Goal: Task Accomplishment & Management: Manage account settings

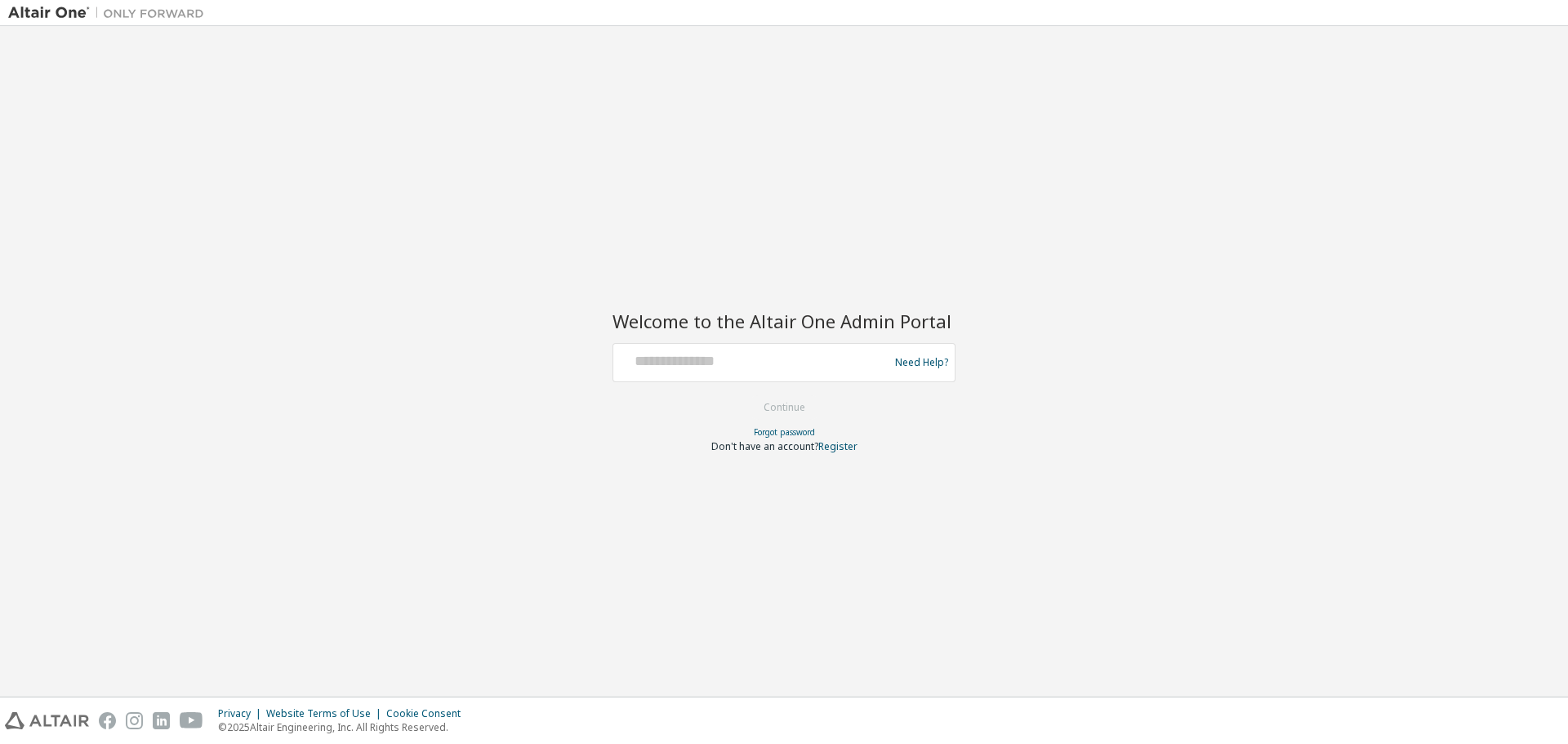
click at [742, 383] on form "Need Help? Please make sure that you provide your Global Login as email (e.g. @…" at bounding box center [784, 398] width 343 height 110
click at [741, 372] on div at bounding box center [753, 362] width 267 height 31
click at [675, 365] on input "text" at bounding box center [753, 359] width 267 height 24
type input "**********"
click at [767, 402] on button "Continue" at bounding box center [784, 407] width 76 height 25
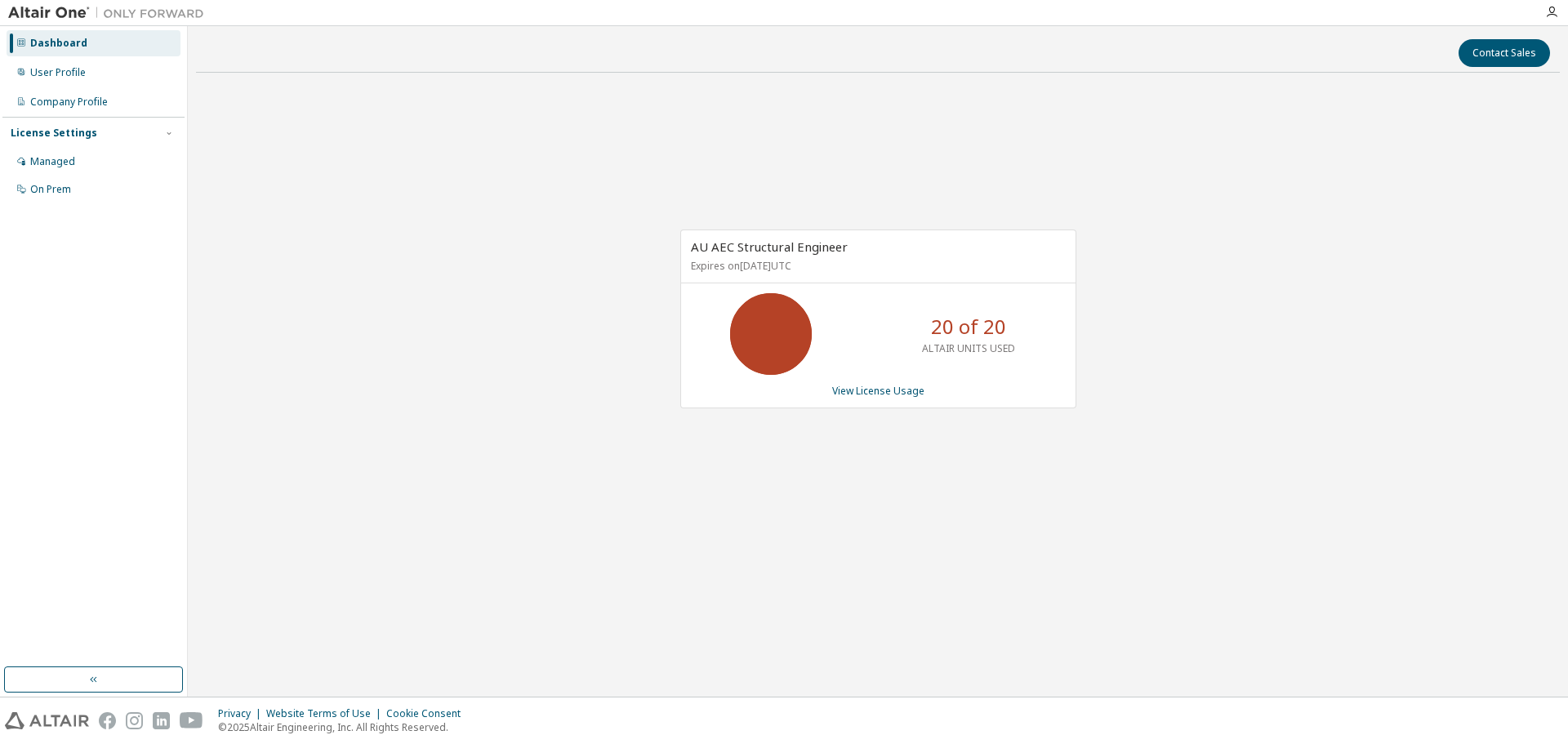
click at [573, 427] on div "AU AEC Structural Engineer Expires on [DATE] UTC 20 of 20 ALTAIR UNITS USED Vie…" at bounding box center [877, 327] width 1364 height 484
click at [870, 389] on link "View License Usage" at bounding box center [878, 390] width 92 height 14
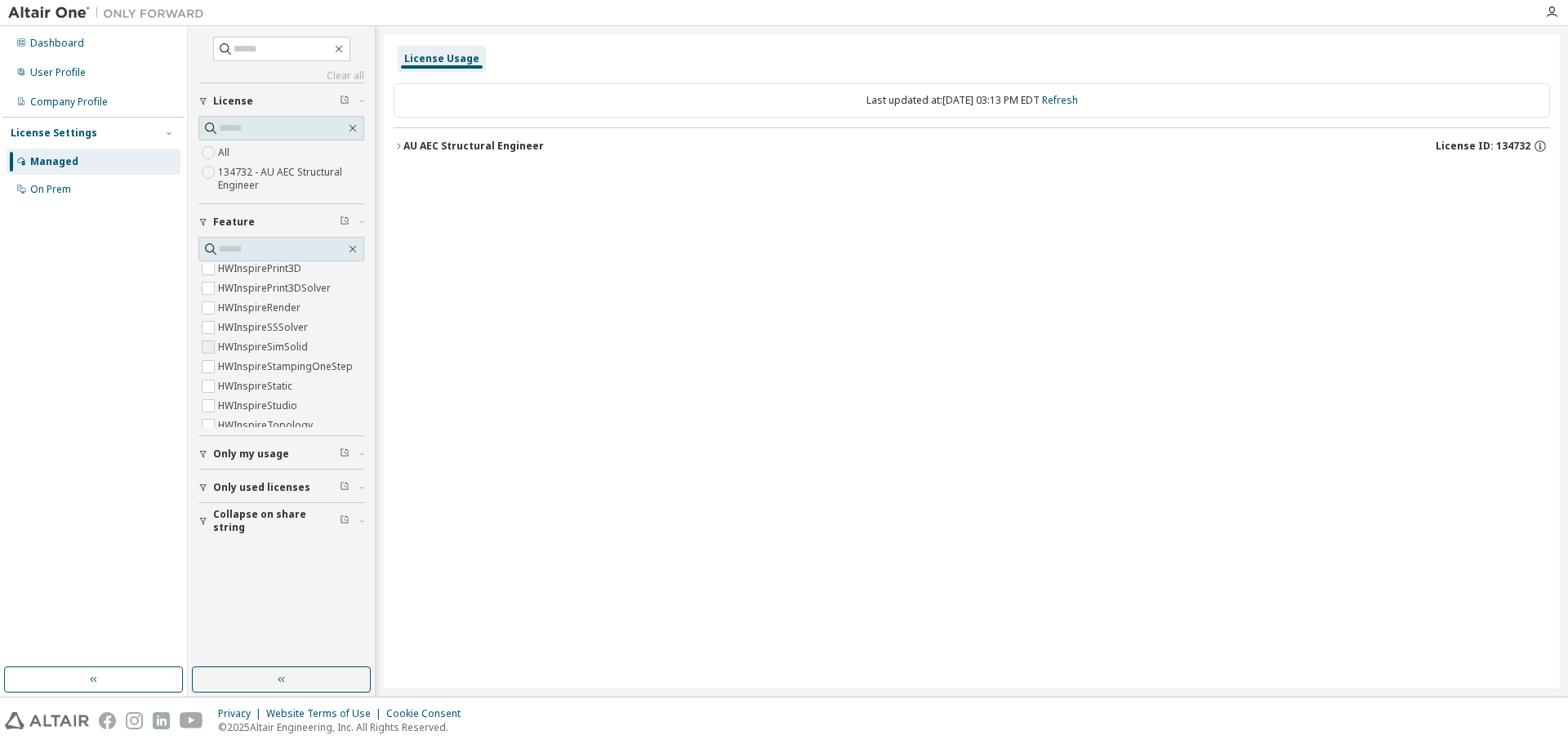
scroll to position [126, 0]
click at [76, 45] on div "Dashboard" at bounding box center [57, 43] width 54 height 13
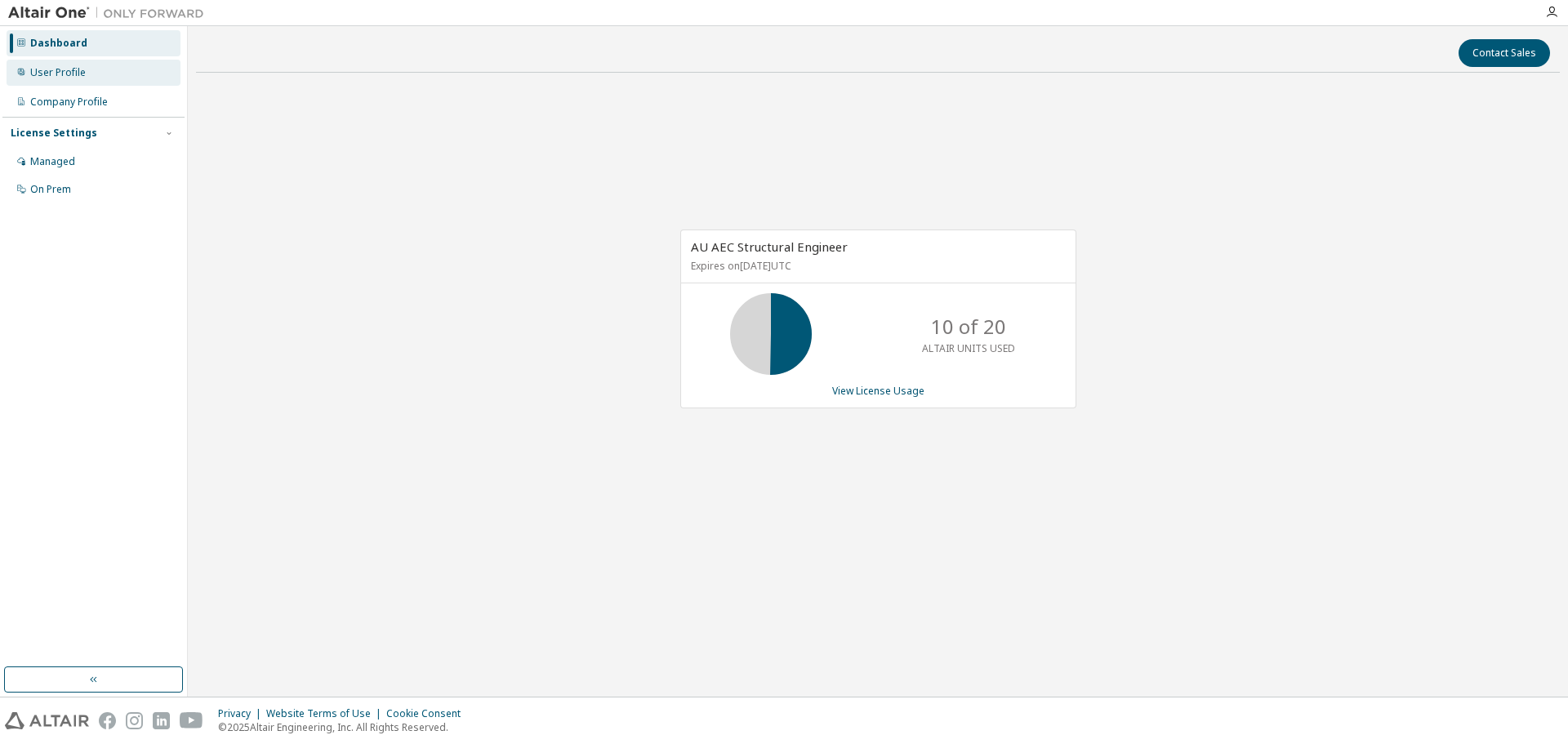
click at [84, 66] on div "User Profile" at bounding box center [58, 73] width 55 height 13
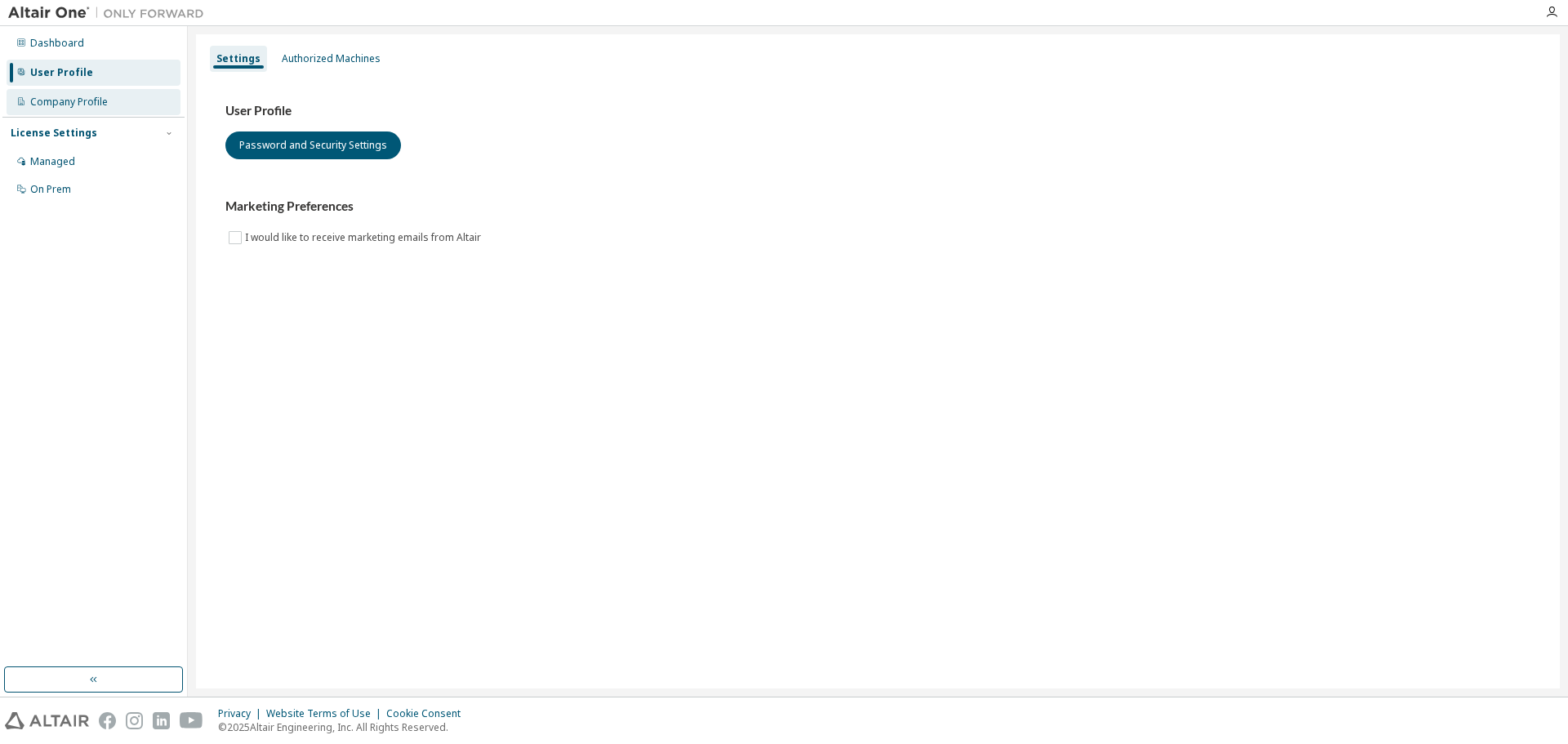
click at [84, 105] on div "Company Profile" at bounding box center [69, 102] width 77 height 13
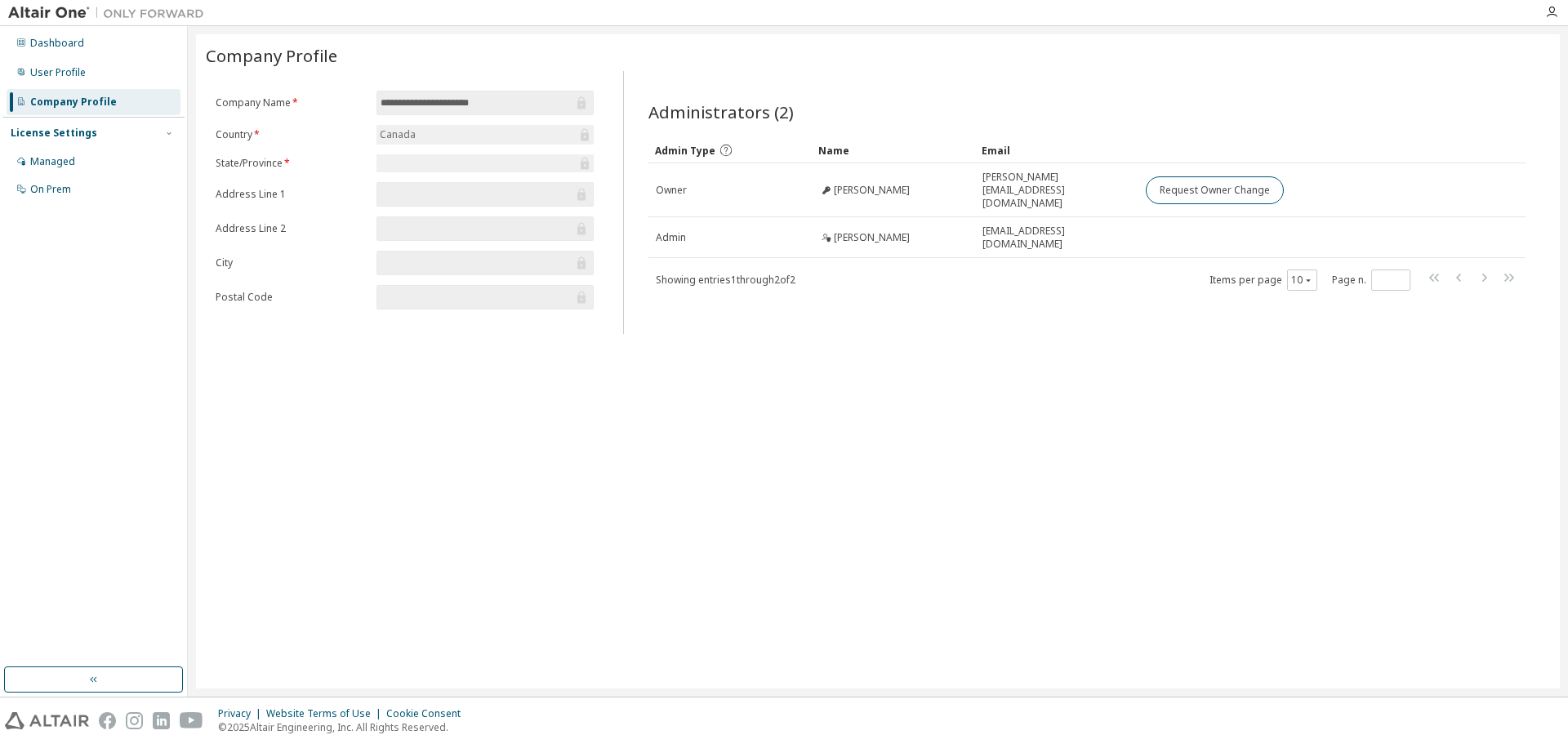
click at [980, 449] on div "**********" at bounding box center [877, 361] width 1364 height 654
click at [71, 137] on div "License Settings" at bounding box center [54, 133] width 86 height 13
click at [70, 156] on div "Managed" at bounding box center [52, 162] width 45 height 13
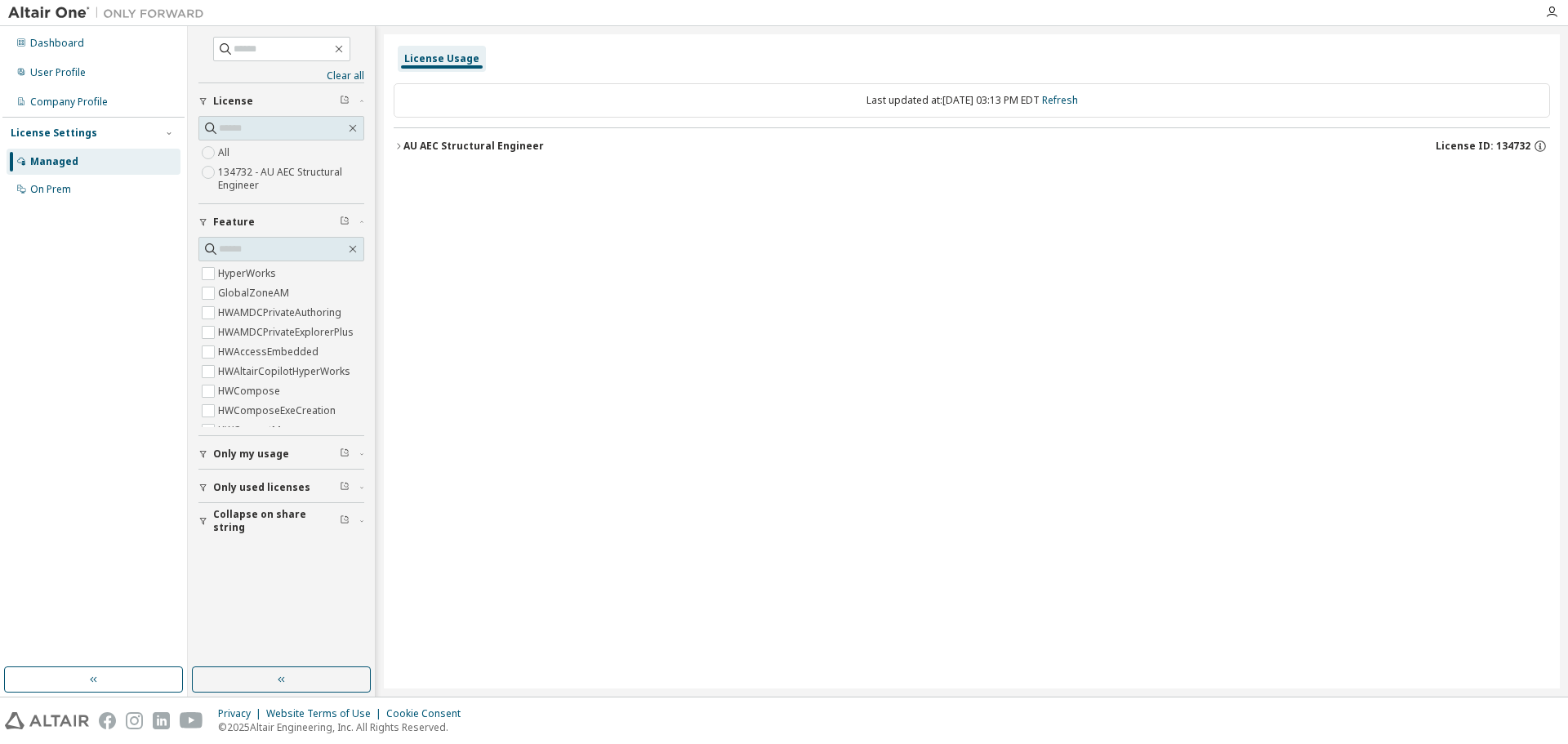
click at [402, 150] on icon "button" at bounding box center [398, 146] width 10 height 10
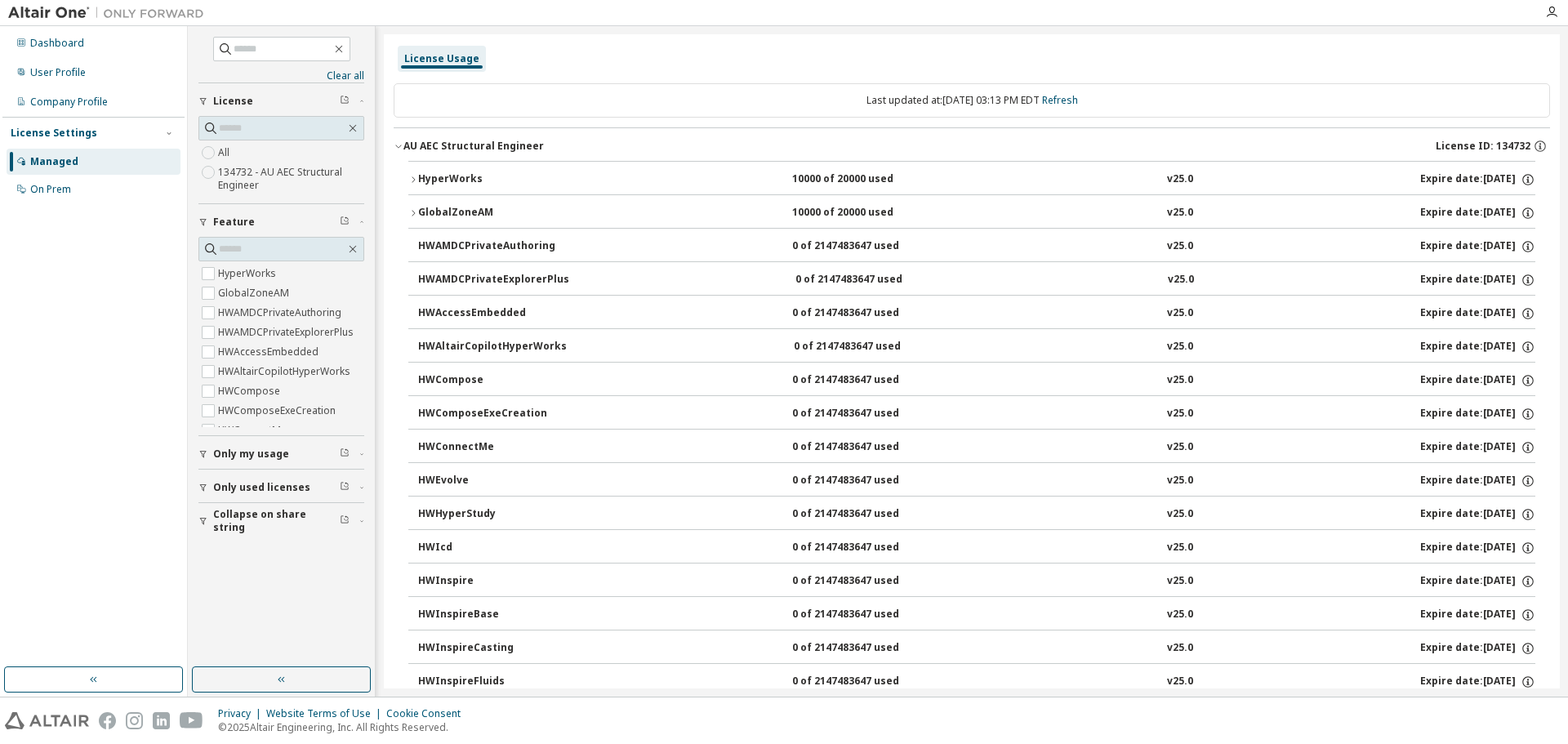
click at [236, 483] on span "Only used licenses" at bounding box center [262, 487] width 97 height 13
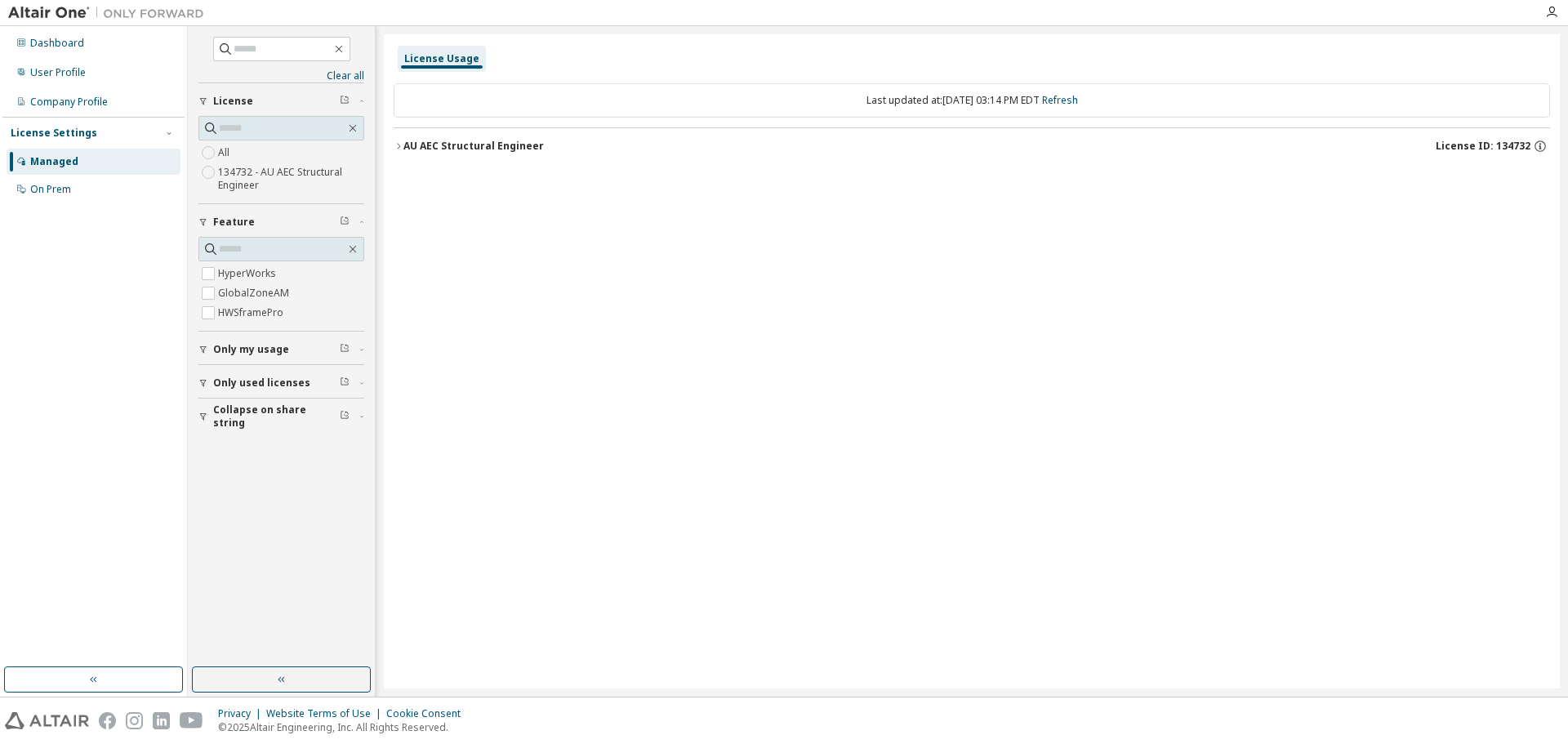
click at [400, 148] on icon "button" at bounding box center [398, 146] width 10 height 10
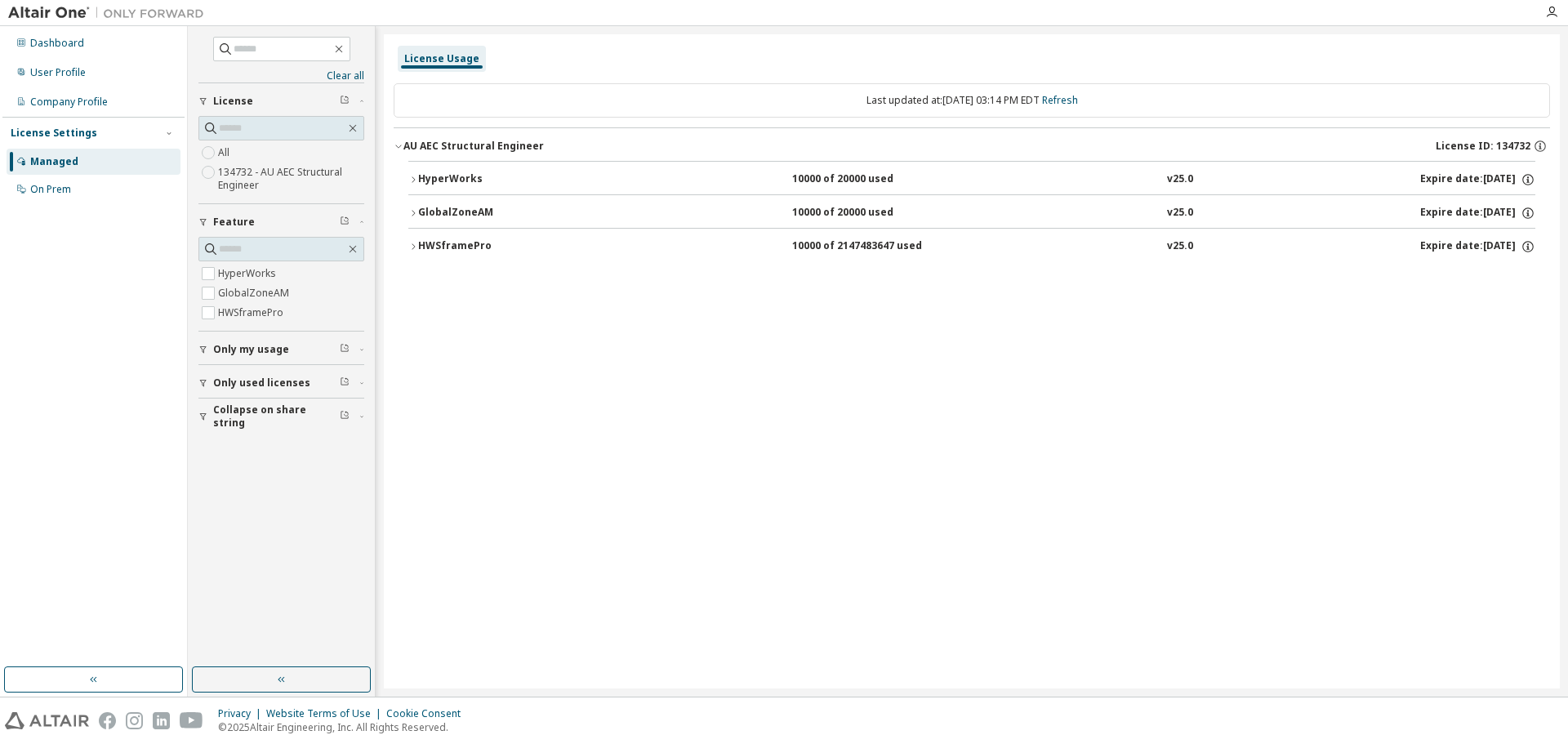
click at [419, 178] on div "HyperWorks" at bounding box center [492, 179] width 147 height 15
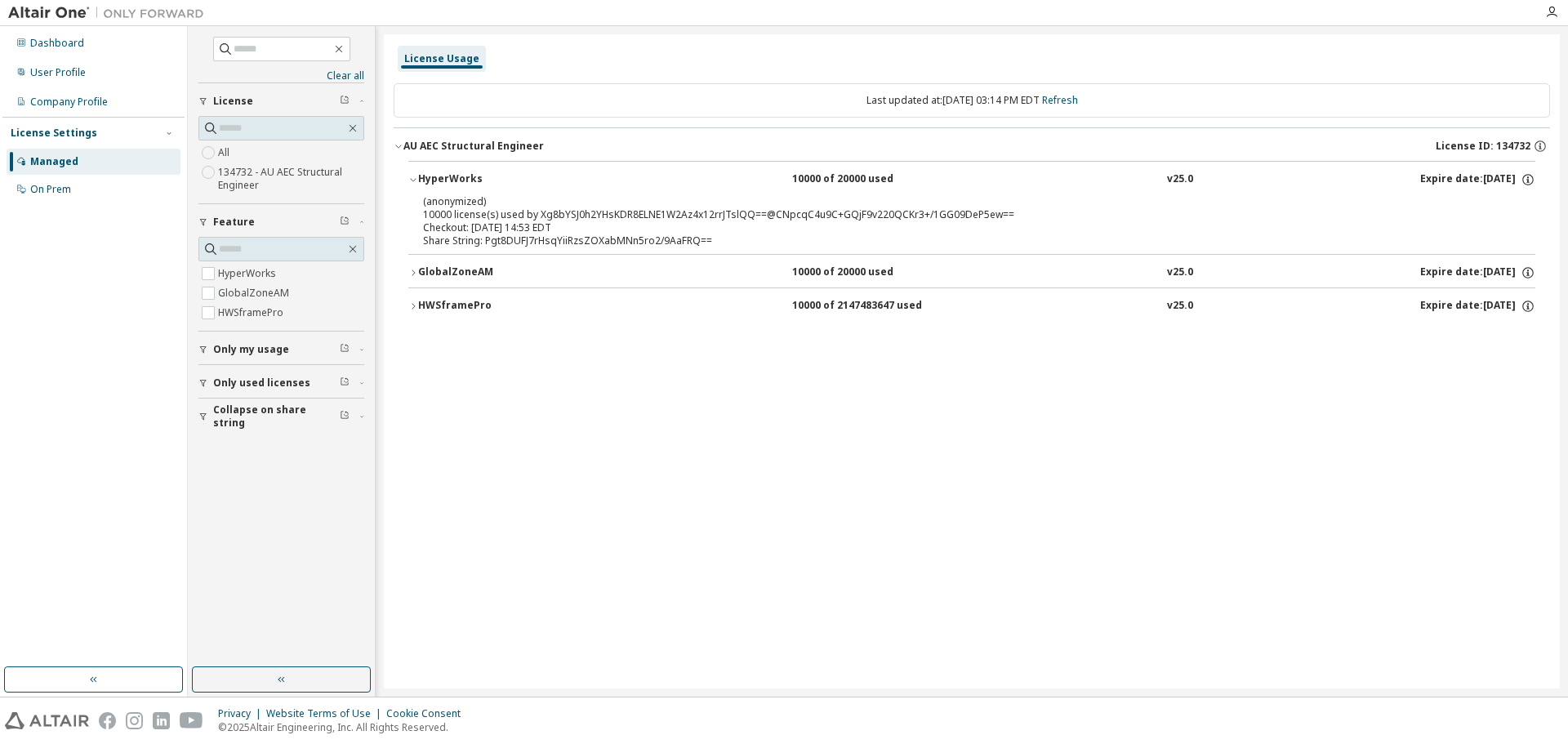
click at [419, 178] on div "HyperWorks" at bounding box center [492, 179] width 147 height 15
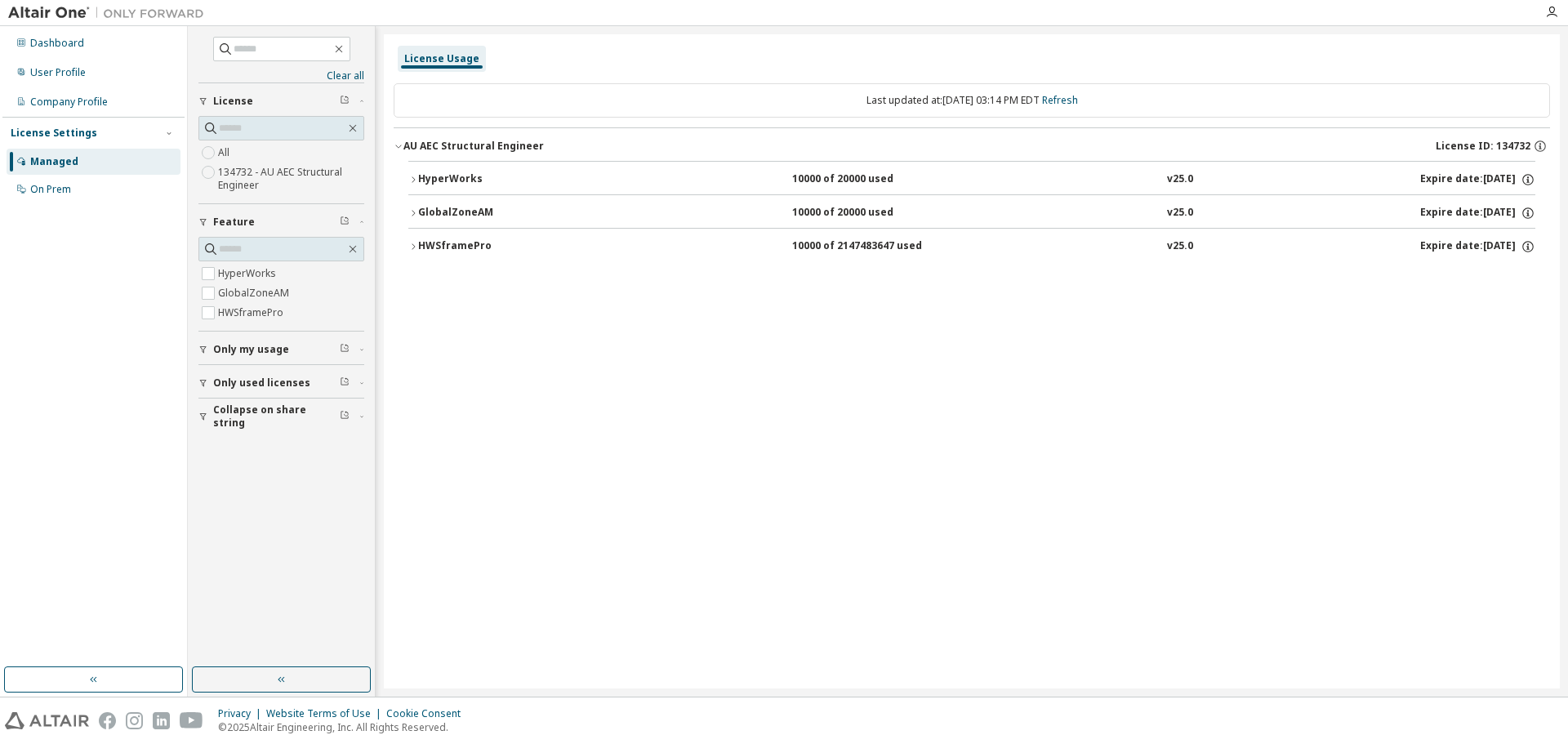
click at [45, 169] on div "Managed" at bounding box center [93, 162] width 174 height 26
click at [58, 113] on div "Company Profile" at bounding box center [93, 102] width 174 height 26
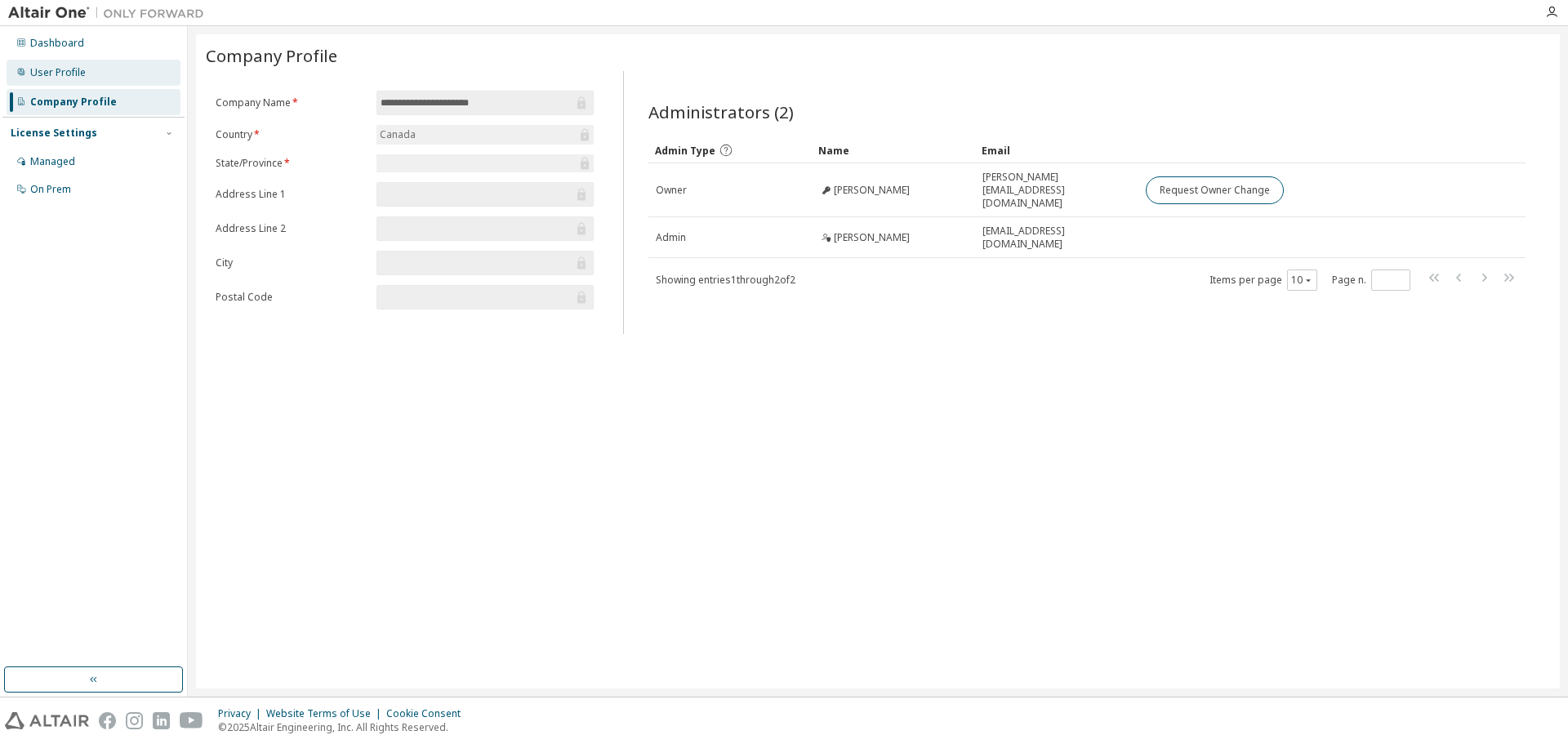
click at [60, 77] on div "User Profile" at bounding box center [58, 73] width 55 height 13
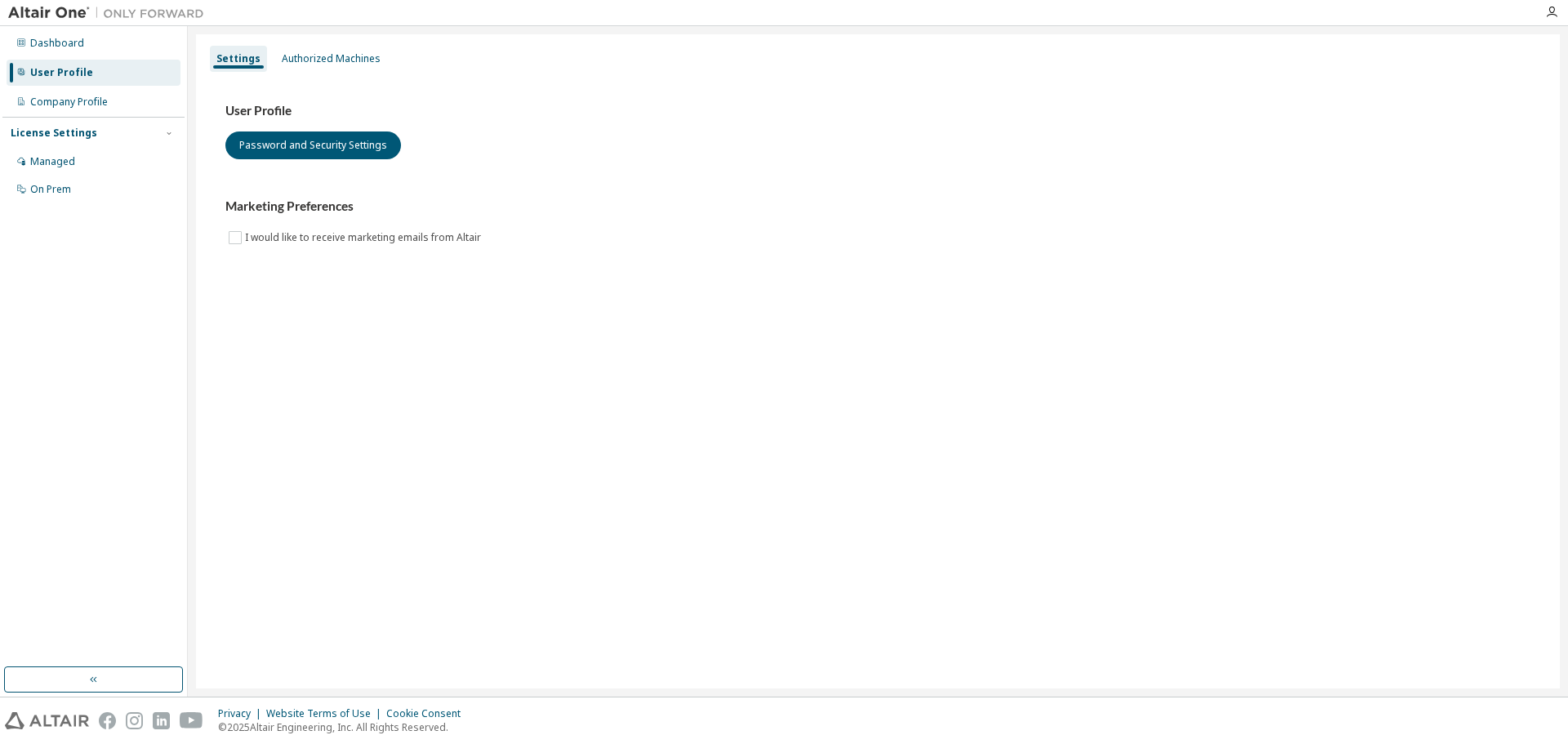
click at [59, 60] on div "User Profile" at bounding box center [93, 73] width 174 height 26
click at [59, 46] on div "Dashboard" at bounding box center [57, 43] width 54 height 13
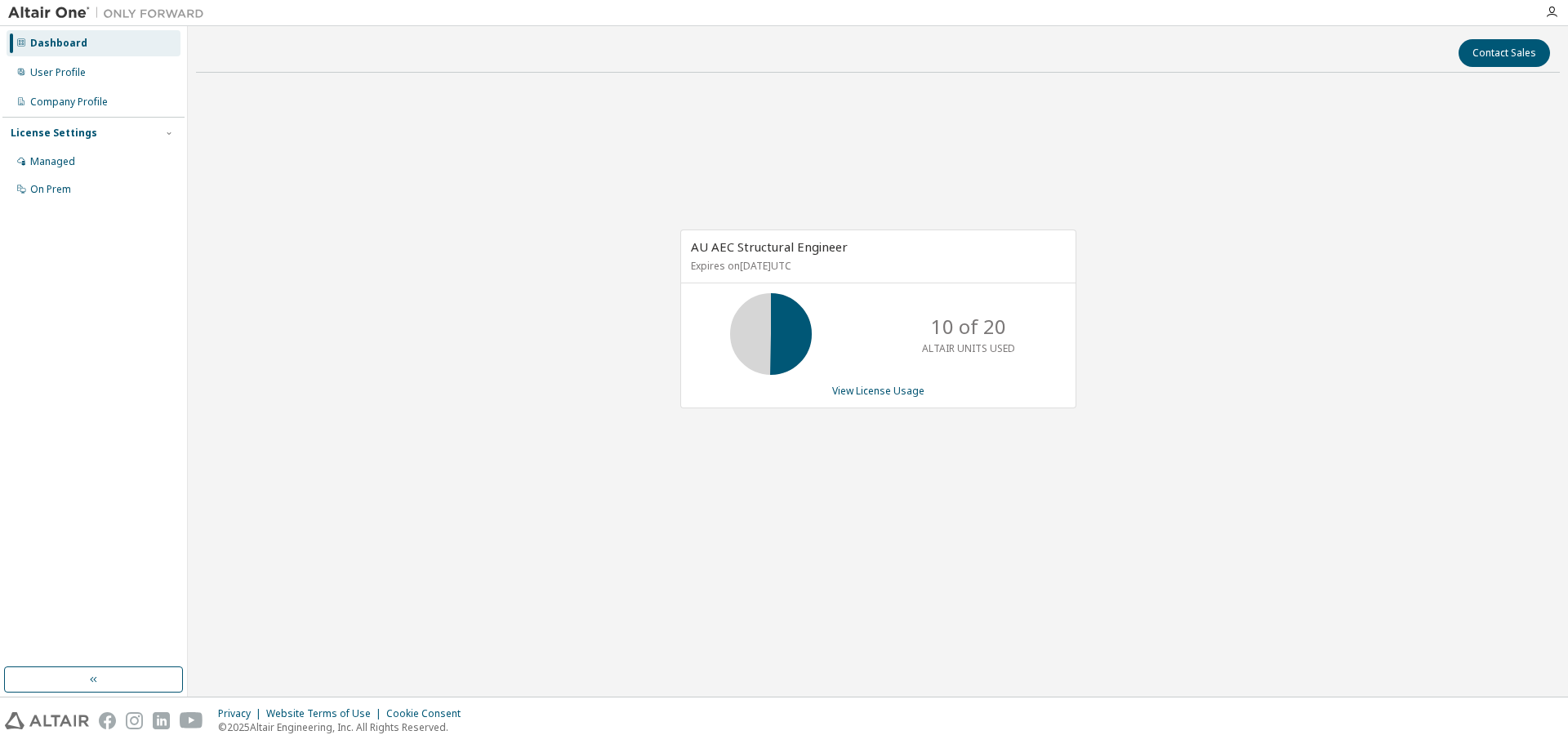
click at [443, 177] on div "AU AEC Structural Engineer Expires on December 31, 2025 UTC 10 of 20 ALTAIR UNI…" at bounding box center [877, 327] width 1364 height 484
click at [128, 667] on button "button" at bounding box center [93, 680] width 178 height 26
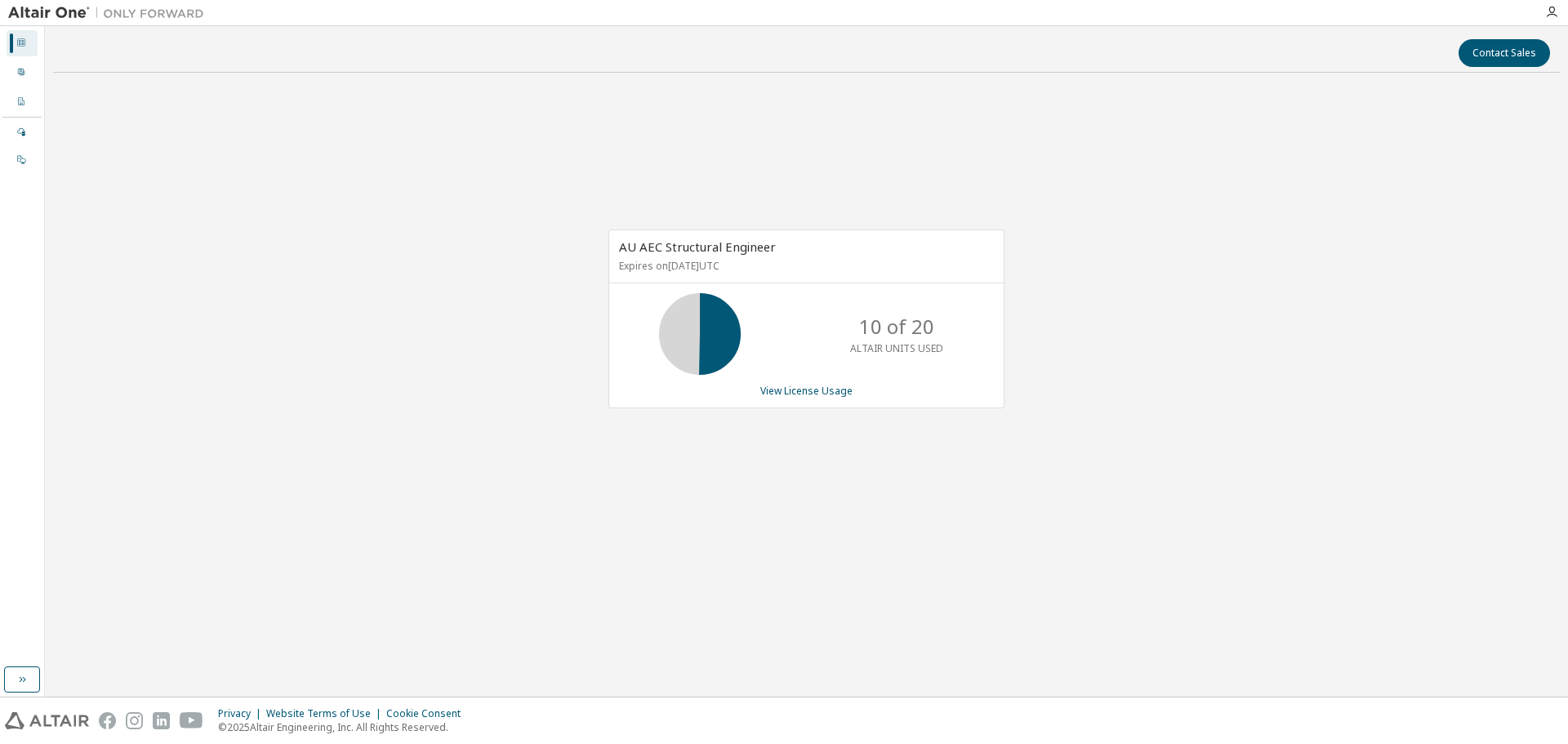
click at [28, 50] on div "Dashboard" at bounding box center [22, 43] width 31 height 26
click at [27, 64] on div "User Profile" at bounding box center [22, 73] width 31 height 26
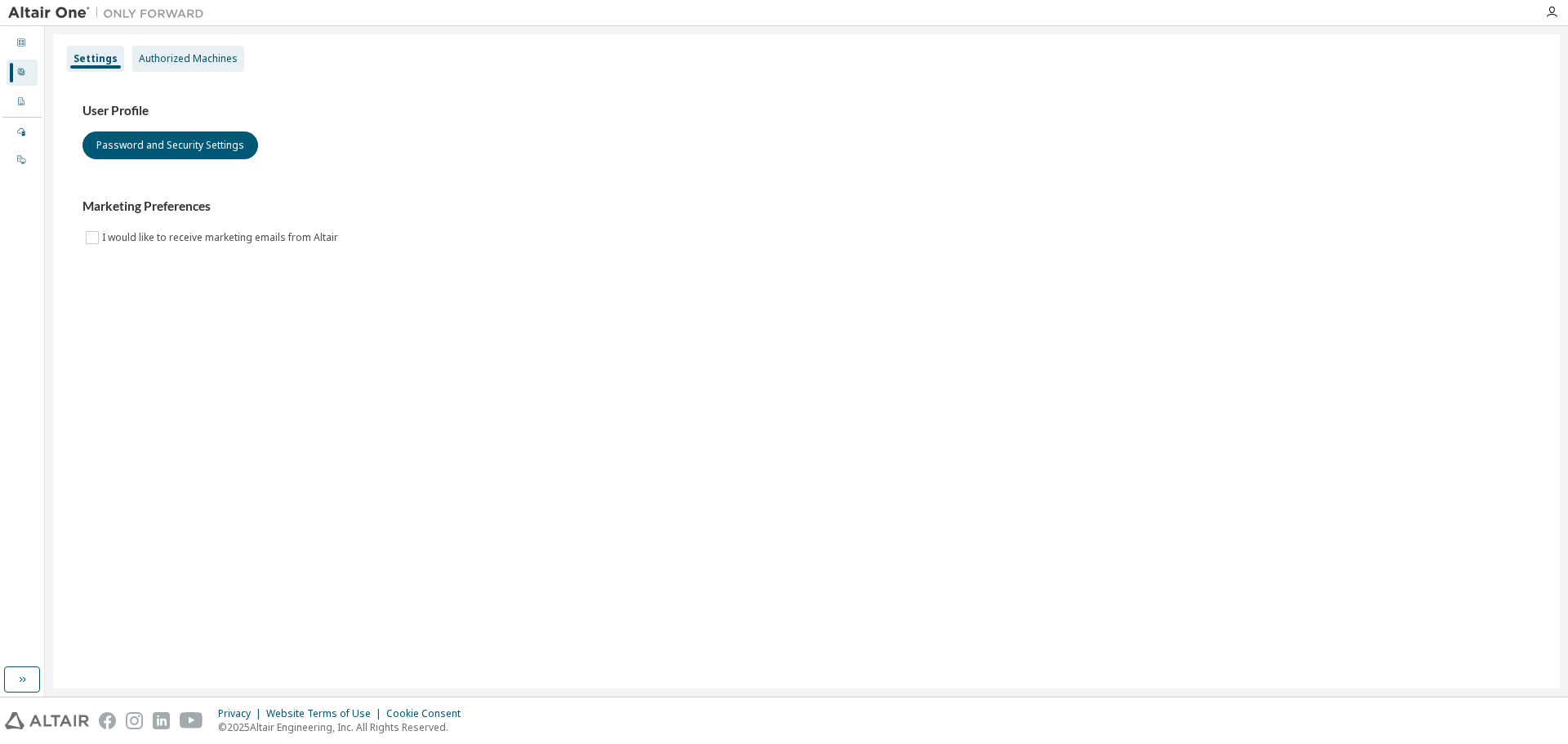
click at [139, 58] on div "Authorized Machines" at bounding box center [188, 59] width 98 height 13
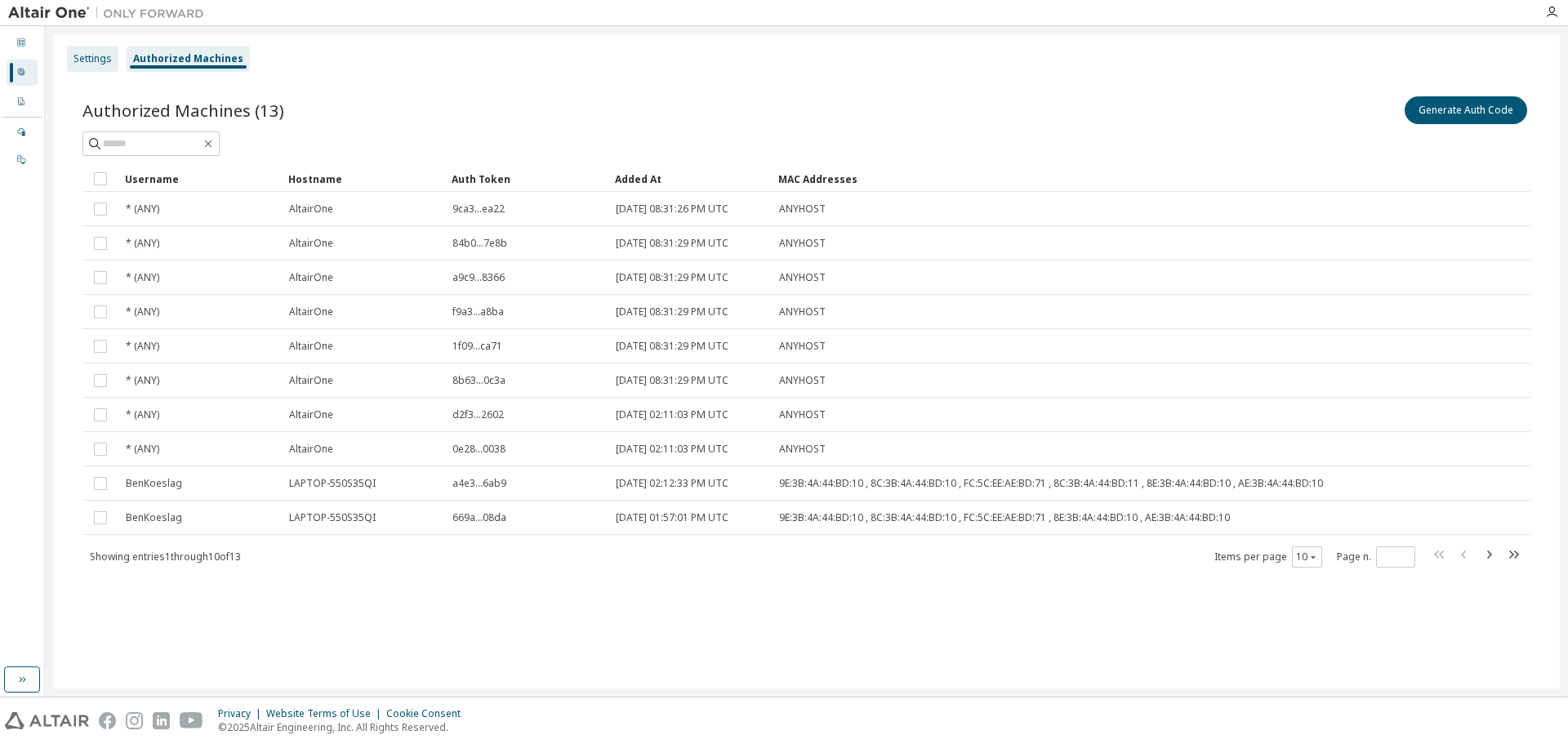
click at [98, 63] on div "Settings" at bounding box center [93, 59] width 39 height 13
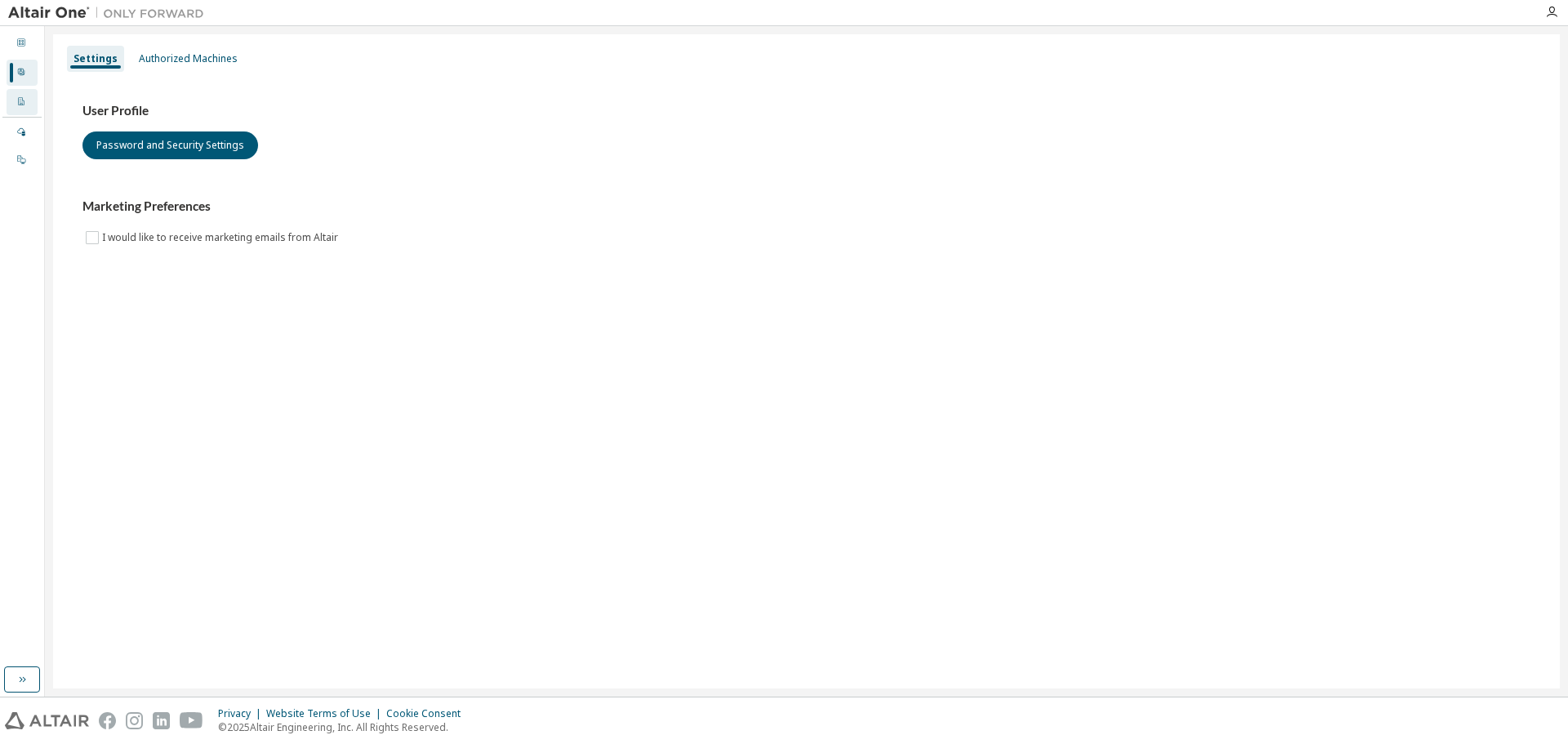
click at [19, 105] on icon at bounding box center [21, 101] width 10 height 10
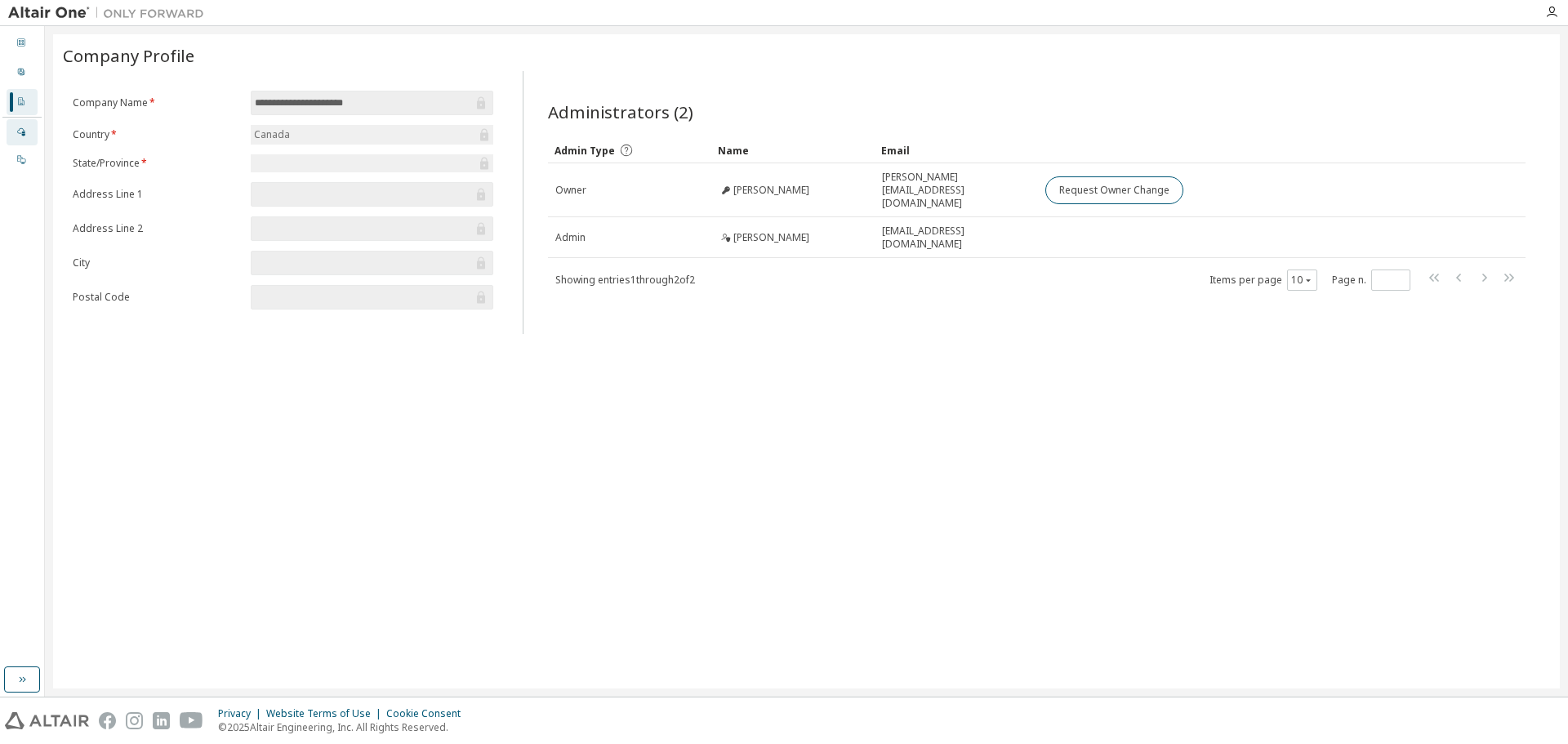
click at [22, 128] on icon at bounding box center [21, 132] width 10 height 10
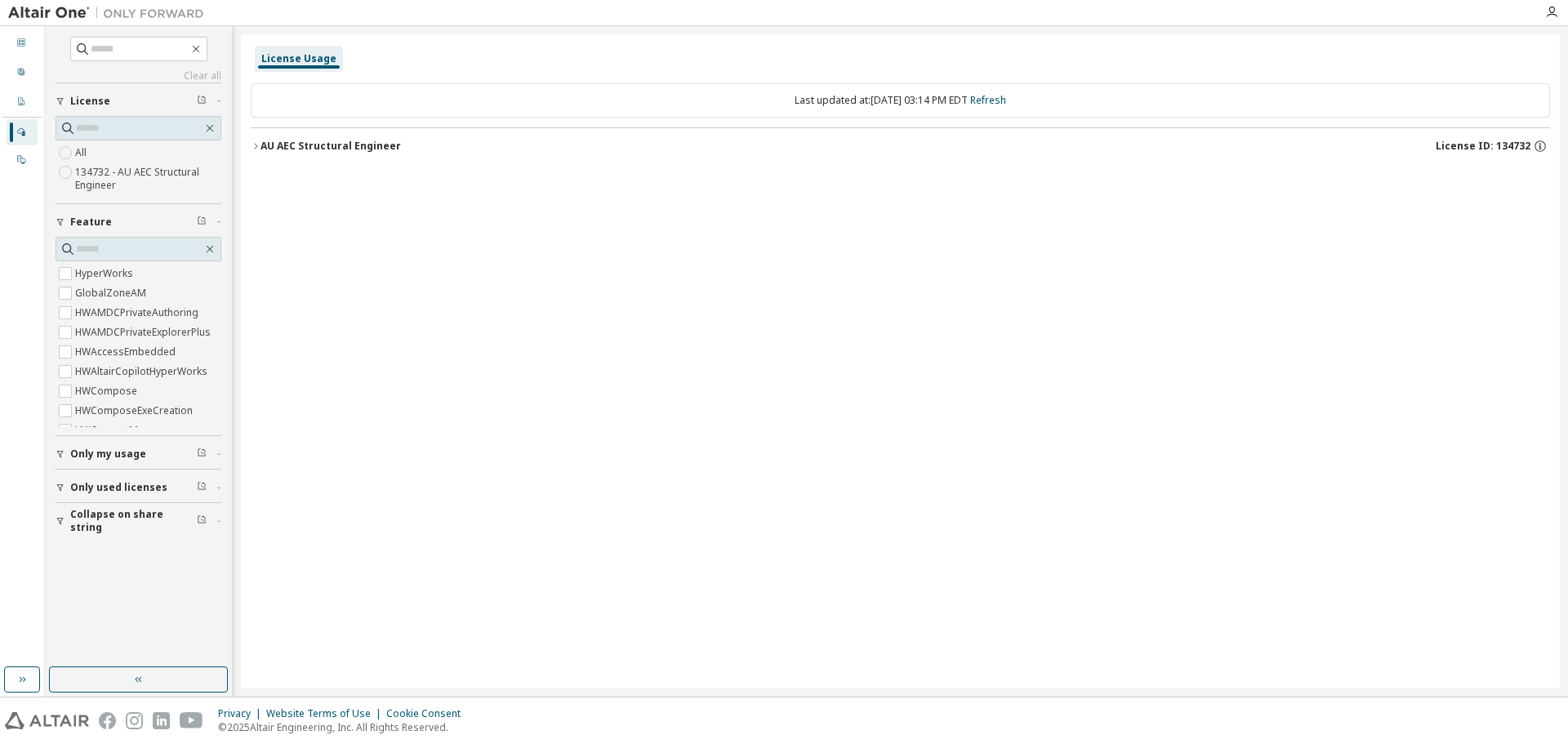
click at [112, 172] on label "134732 - AU AEC Structural Engineer" at bounding box center [148, 179] width 146 height 33
click at [260, 143] on div "AU AEC Structural Engineer" at bounding box center [330, 146] width 141 height 13
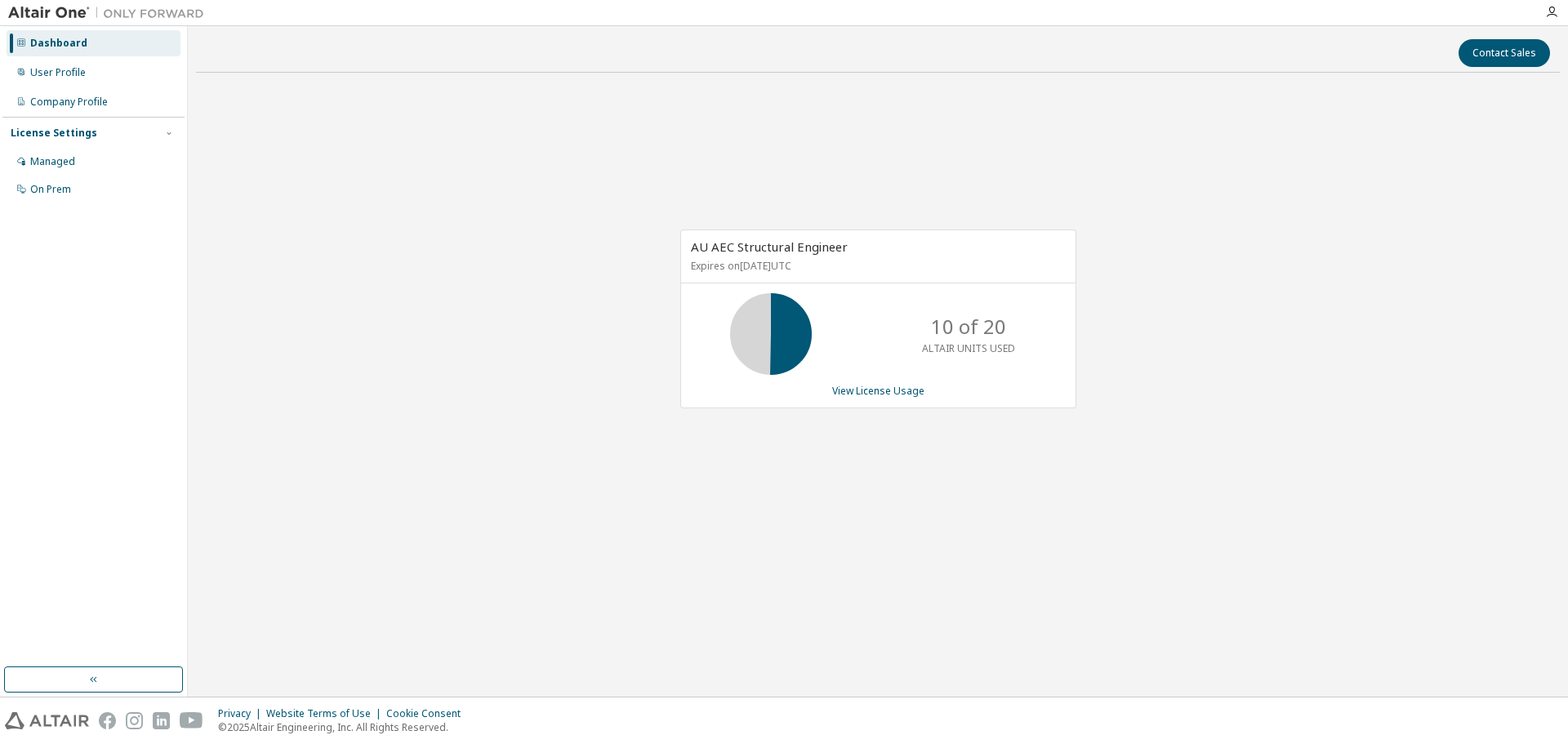
click at [378, 236] on div "AU AEC Structural Engineer Expires on [DATE] UTC 10 of 20 ALTAIR UNITS USED Vie…" at bounding box center [877, 327] width 1364 height 484
click at [60, 14] on img at bounding box center [110, 13] width 204 height 17
click at [58, 41] on div "Dashboard" at bounding box center [59, 43] width 57 height 13
click at [906, 384] on link "View License Usage" at bounding box center [878, 390] width 92 height 14
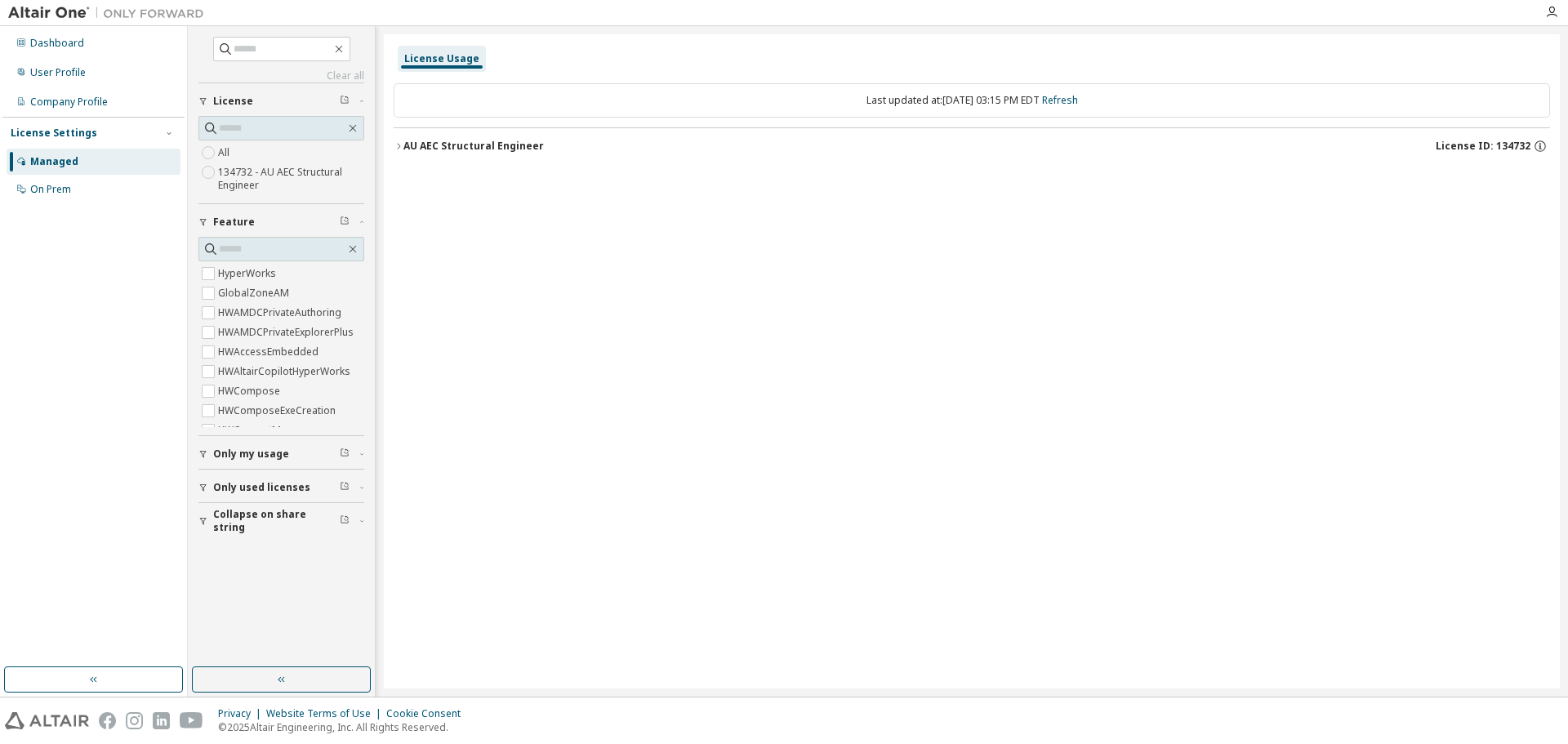
click at [200, 493] on button "Only used licenses" at bounding box center [281, 487] width 166 height 36
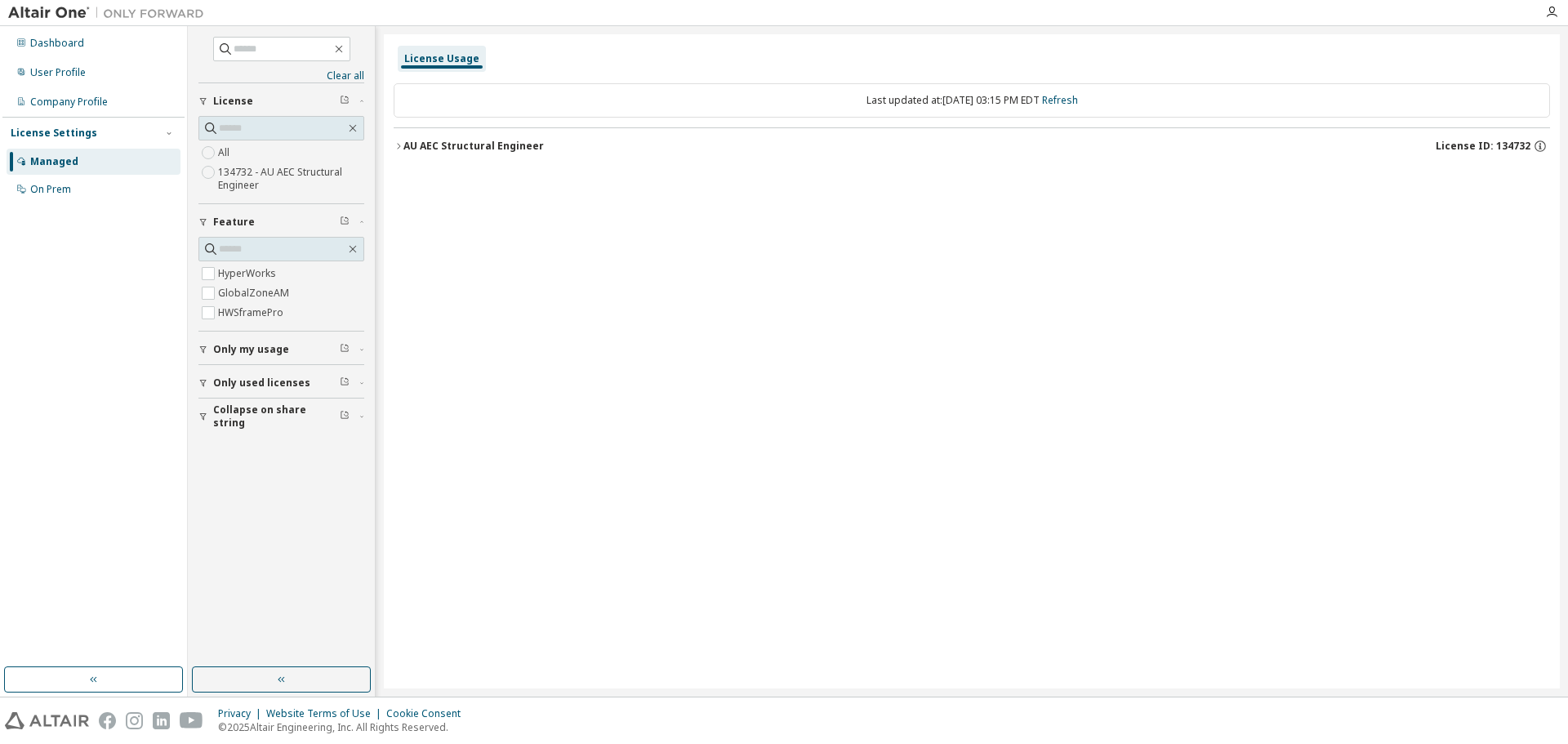
click at [402, 143] on icon "button" at bounding box center [398, 146] width 10 height 10
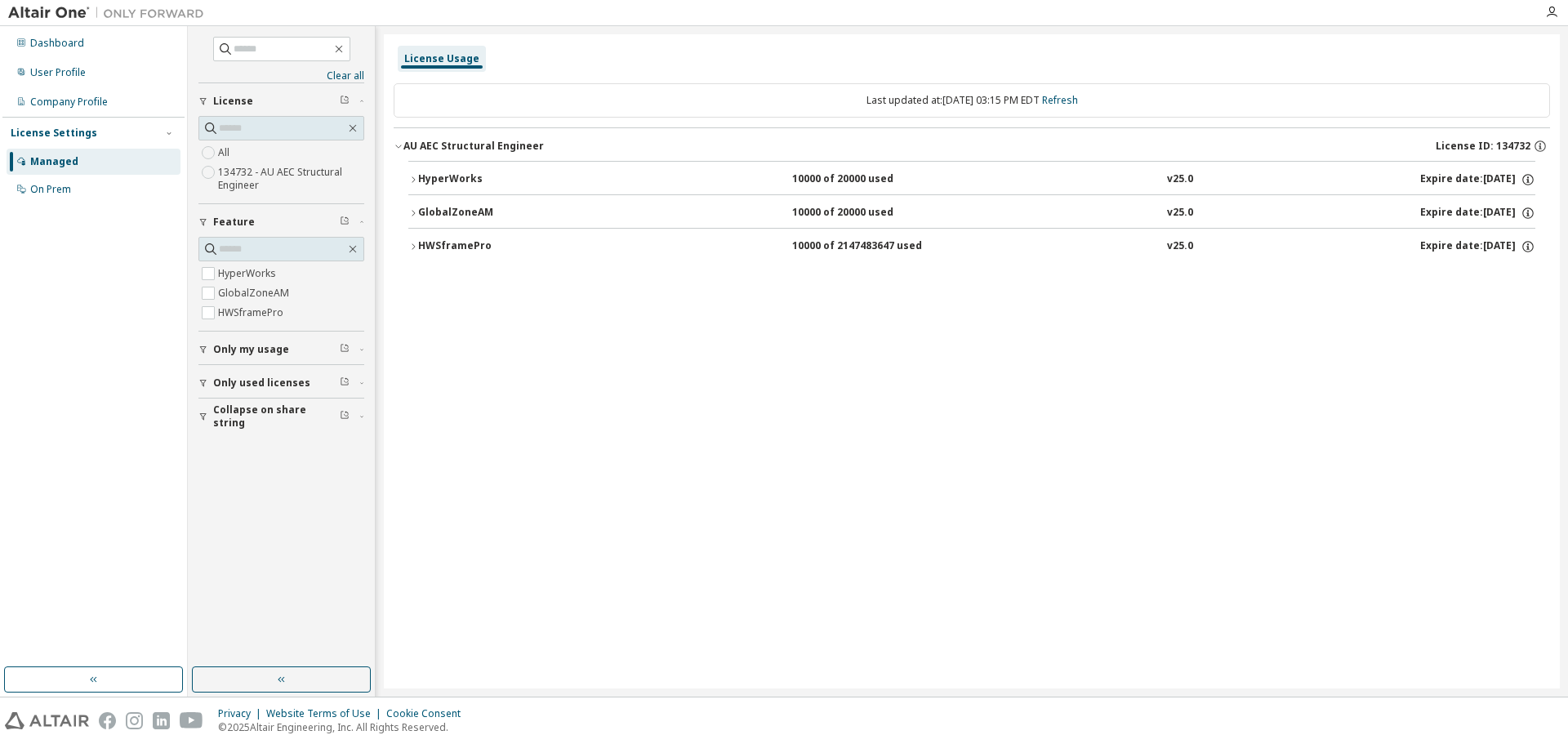
click at [198, 349] on div "Clear all Collapse on share string Only used licenses Only my usage Feature Hyp…" at bounding box center [281, 347] width 182 height 636
click at [207, 349] on icon "button" at bounding box center [203, 349] width 10 height 10
click at [495, 340] on div "License Usage Last updated at: Wed 2025-09-10 03:15 PM EDT Refresh AU AEC Struc…" at bounding box center [971, 361] width 1176 height 654
click at [412, 248] on icon "button" at bounding box center [413, 246] width 10 height 10
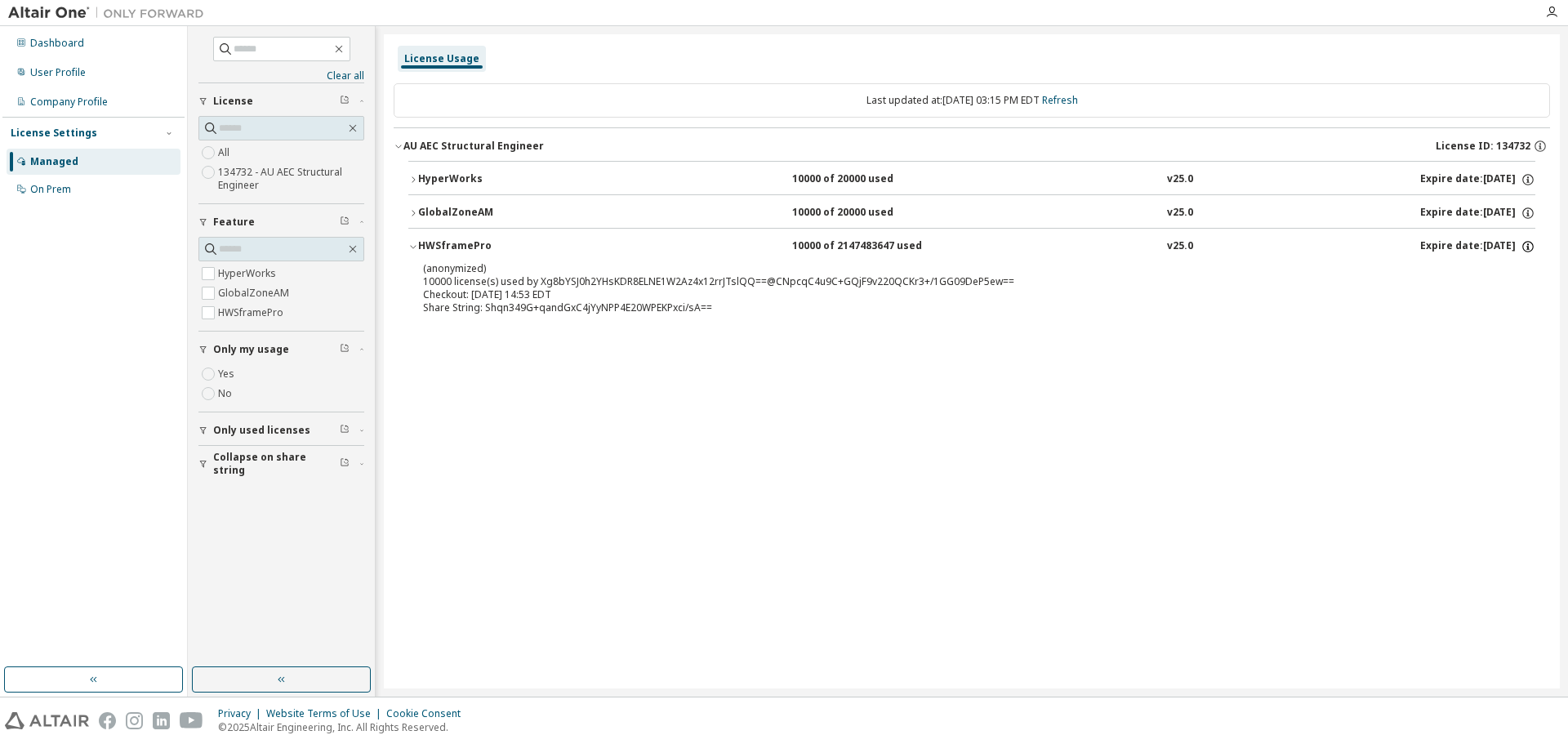
click at [1528, 246] on icon "button" at bounding box center [1528, 246] width 15 height 15
click at [1271, 375] on div "License Usage Last updated at: Wed 2025-09-10 03:15 PM EDT Refresh AU AEC Struc…" at bounding box center [971, 361] width 1176 height 654
